Goal: Find specific page/section: Find specific page/section

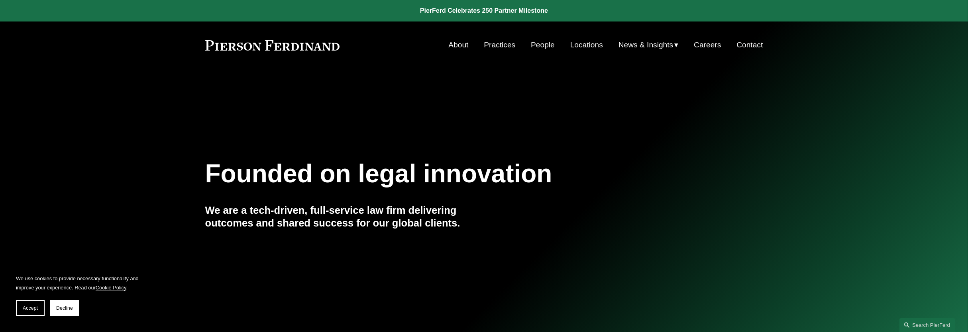
click at [39, 306] on button "Accept" at bounding box center [30, 308] width 29 height 16
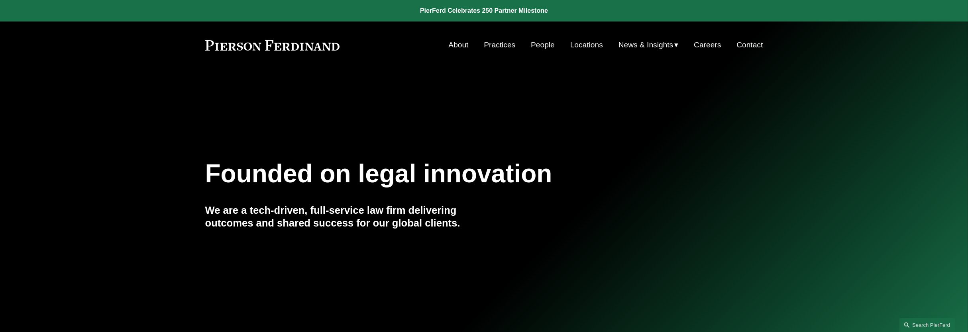
click at [551, 43] on link "People" at bounding box center [543, 44] width 24 height 15
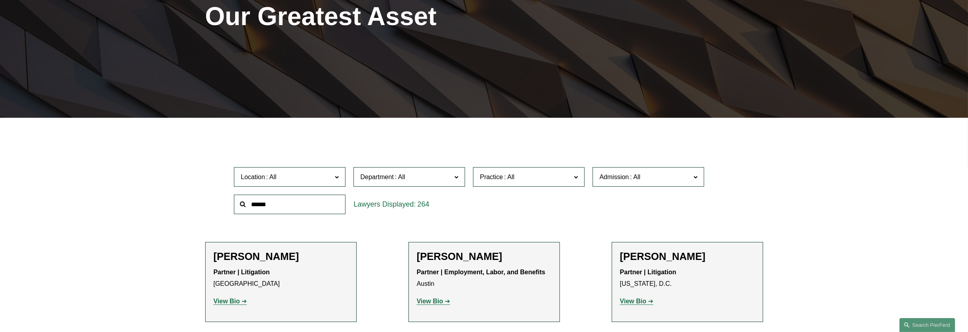
scroll to position [249, 0]
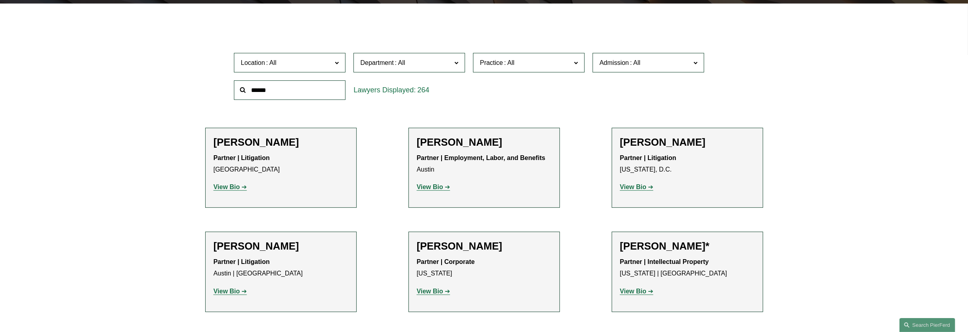
click at [329, 89] on input "text" at bounding box center [290, 90] width 112 height 20
type input "**********"
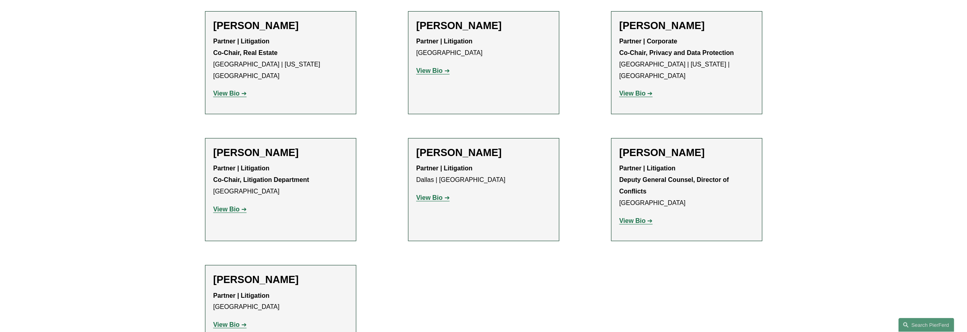
scroll to position [747, 0]
